Goal: Information Seeking & Learning: Learn about a topic

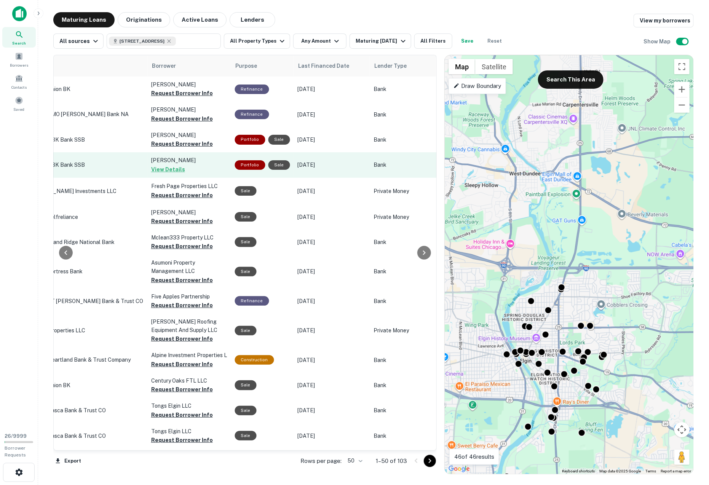
scroll to position [0, 531]
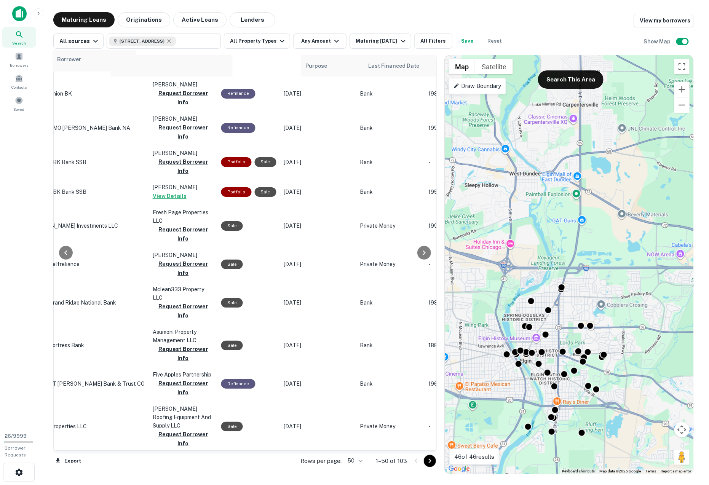
drag, startPoint x: 164, startPoint y: 65, endPoint x: 67, endPoint y: 62, distance: 97.1
click at [67, 61] on div "Location Mortgage Amount LTV Type Maturity Date sorted ascending Sale Amount Di…" at bounding box center [244, 253] width 383 height 396
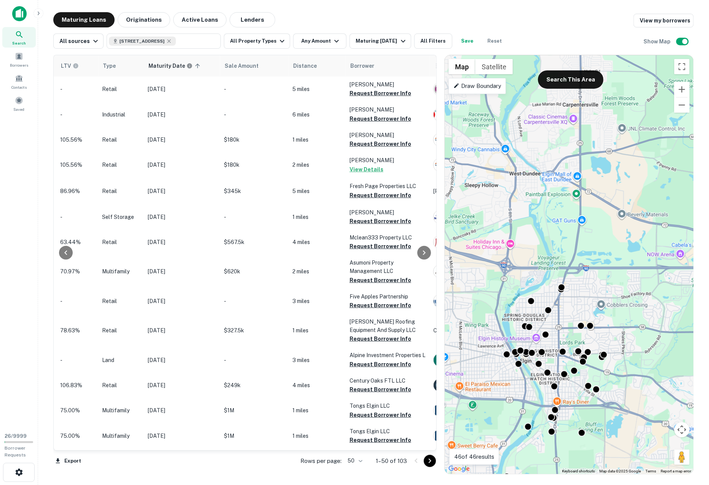
scroll to position [0, 186]
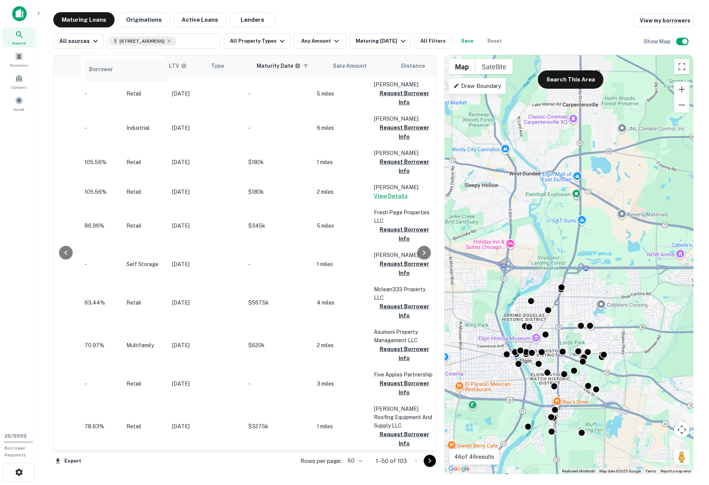
drag, startPoint x: 376, startPoint y: 65, endPoint x: 90, endPoint y: 69, distance: 285.8
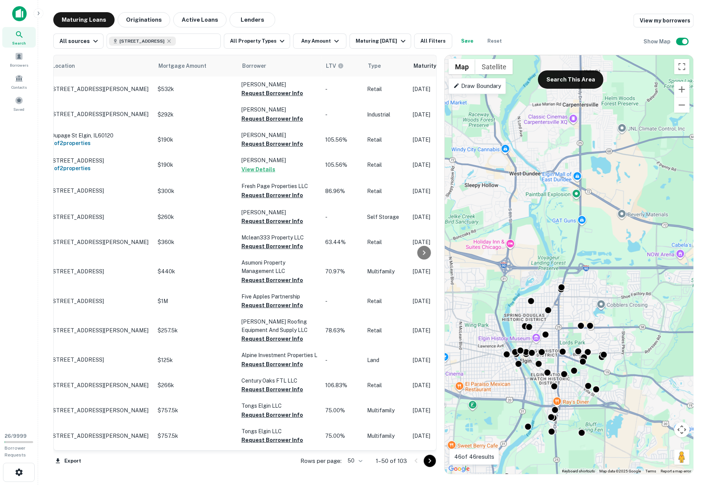
scroll to position [0, 0]
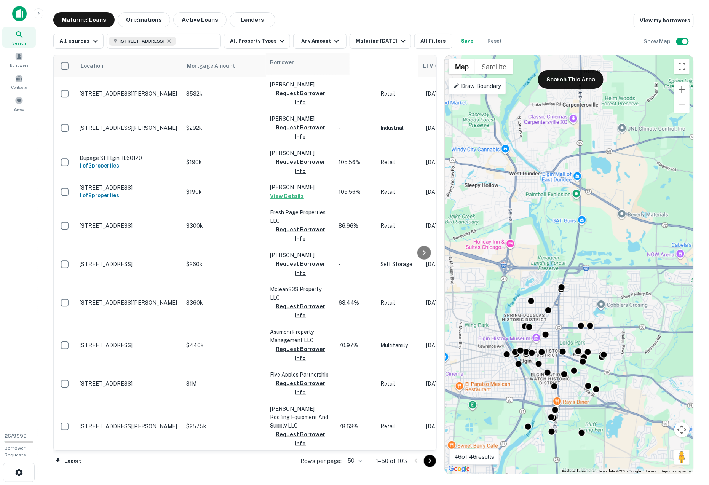
click at [272, 63] on tr "Location Mortgage Amount Borrower LTV Type Maturity Date sorted ascending Sale …" at bounding box center [627, 65] width 1146 height 21
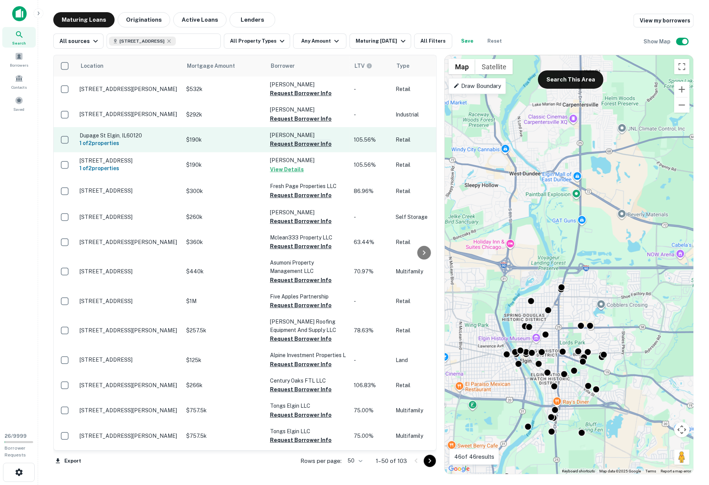
click at [284, 143] on button "Request Borrower Info" at bounding box center [301, 143] width 62 height 9
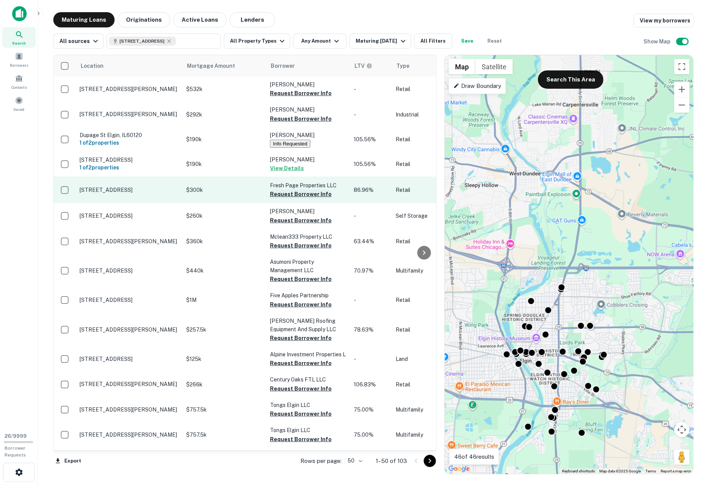
click at [282, 196] on button "Request Borrower Info" at bounding box center [301, 194] width 62 height 9
click at [278, 193] on button "Info Requested" at bounding box center [290, 194] width 40 height 8
click at [287, 195] on button "Info Requested" at bounding box center [290, 194] width 40 height 8
click at [151, 191] on p "[STREET_ADDRESS]" at bounding box center [129, 189] width 99 height 7
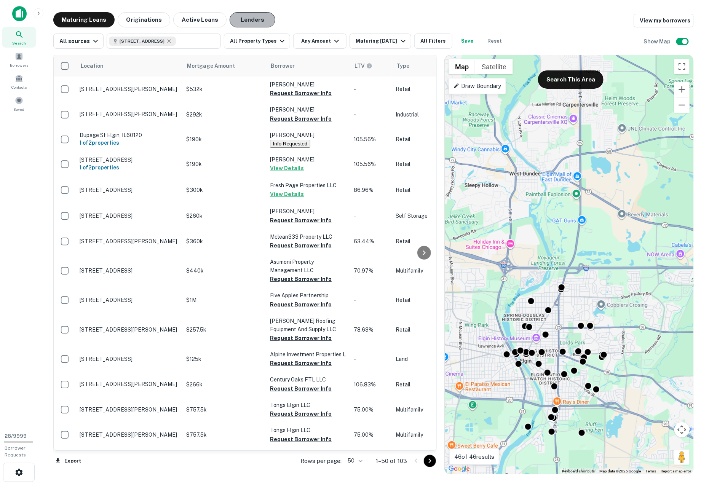
click at [260, 13] on button "Lenders" at bounding box center [252, 19] width 46 height 15
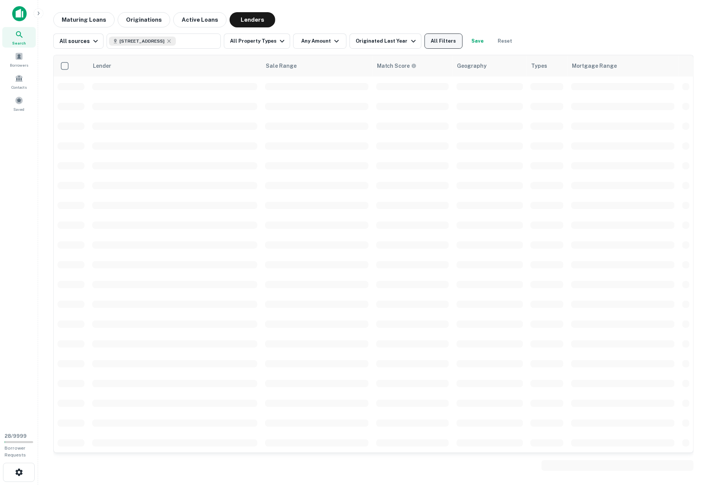
click at [440, 37] on button "All Filters" at bounding box center [443, 40] width 38 height 15
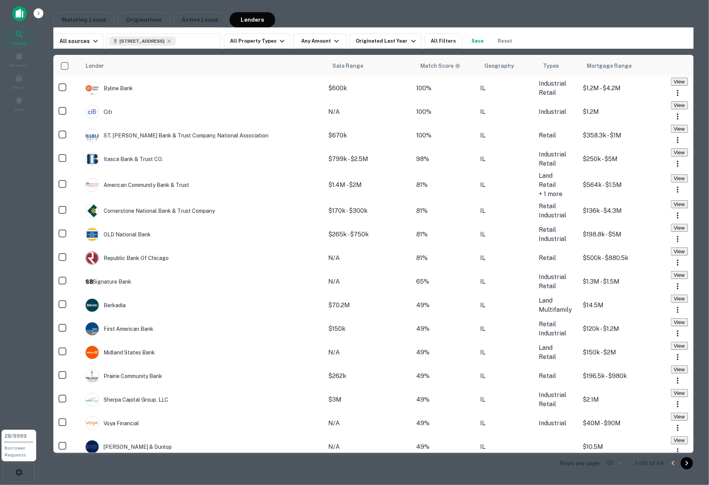
scroll to position [337, 0]
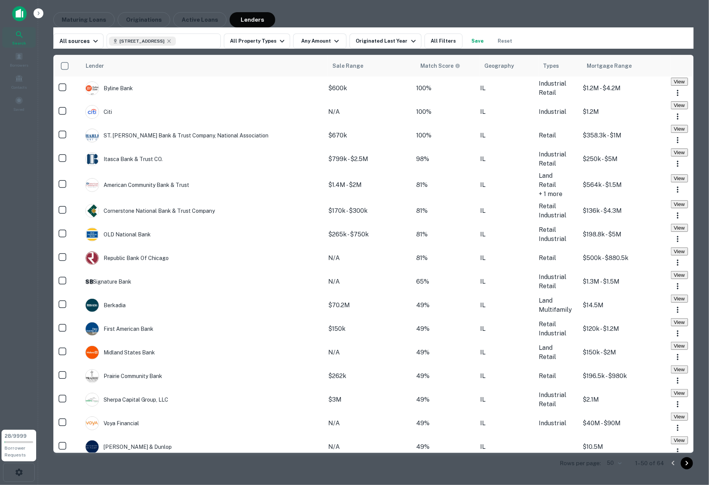
scroll to position [0, 0]
click at [338, 18] on div at bounding box center [354, 242] width 709 height 485
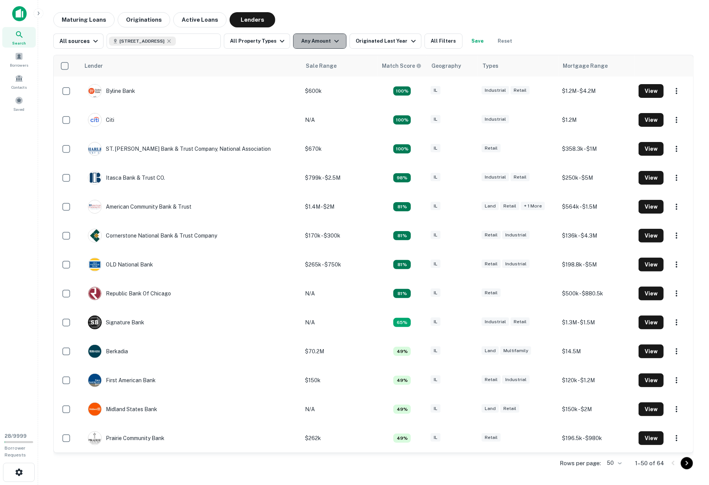
click at [307, 45] on button "Any Amount" at bounding box center [319, 40] width 53 height 15
click at [333, 484] on div at bounding box center [354, 485] width 709 height 0
